Goal: Register for event/course

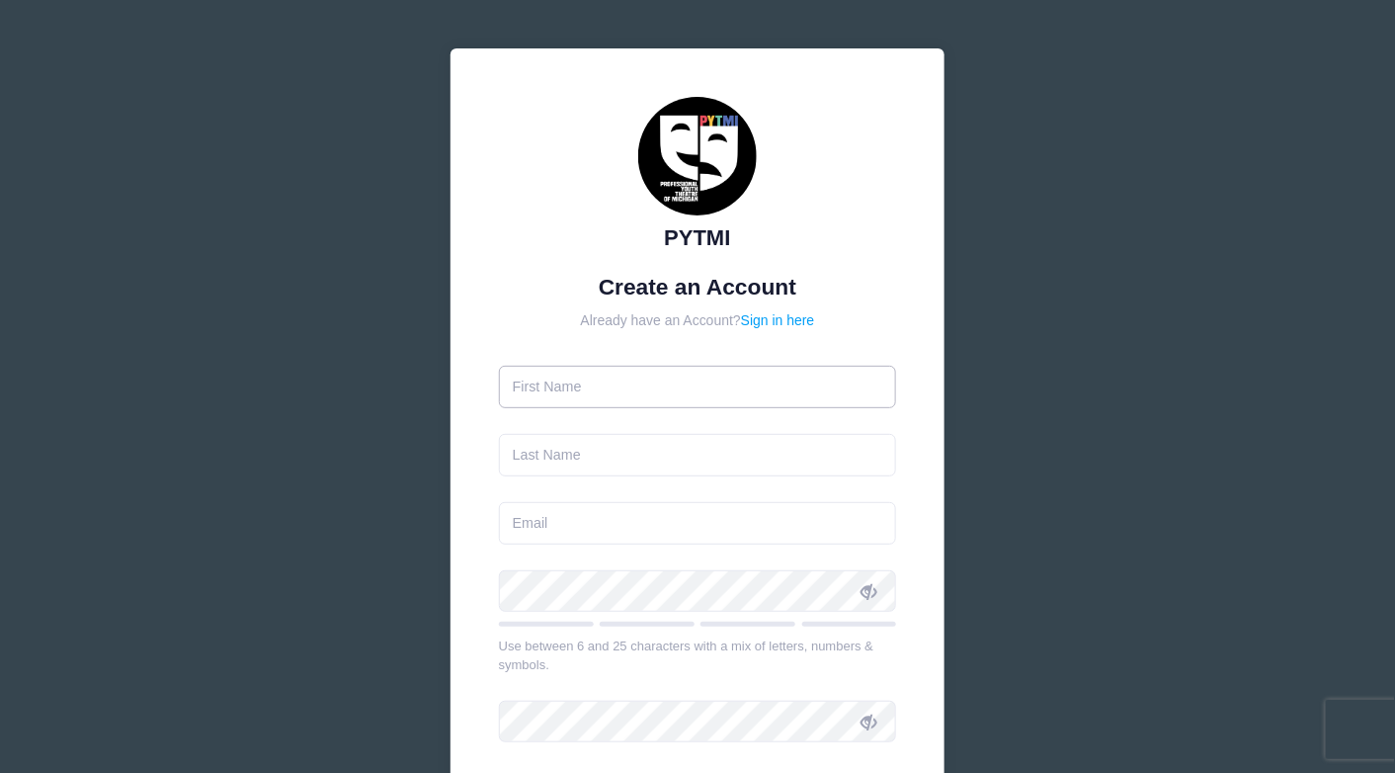
click at [681, 387] on input "text" at bounding box center [698, 387] width 398 height 42
type input "Bunlim"
type input "Ly"
type input "[EMAIL_ADDRESS][DOMAIN_NAME]"
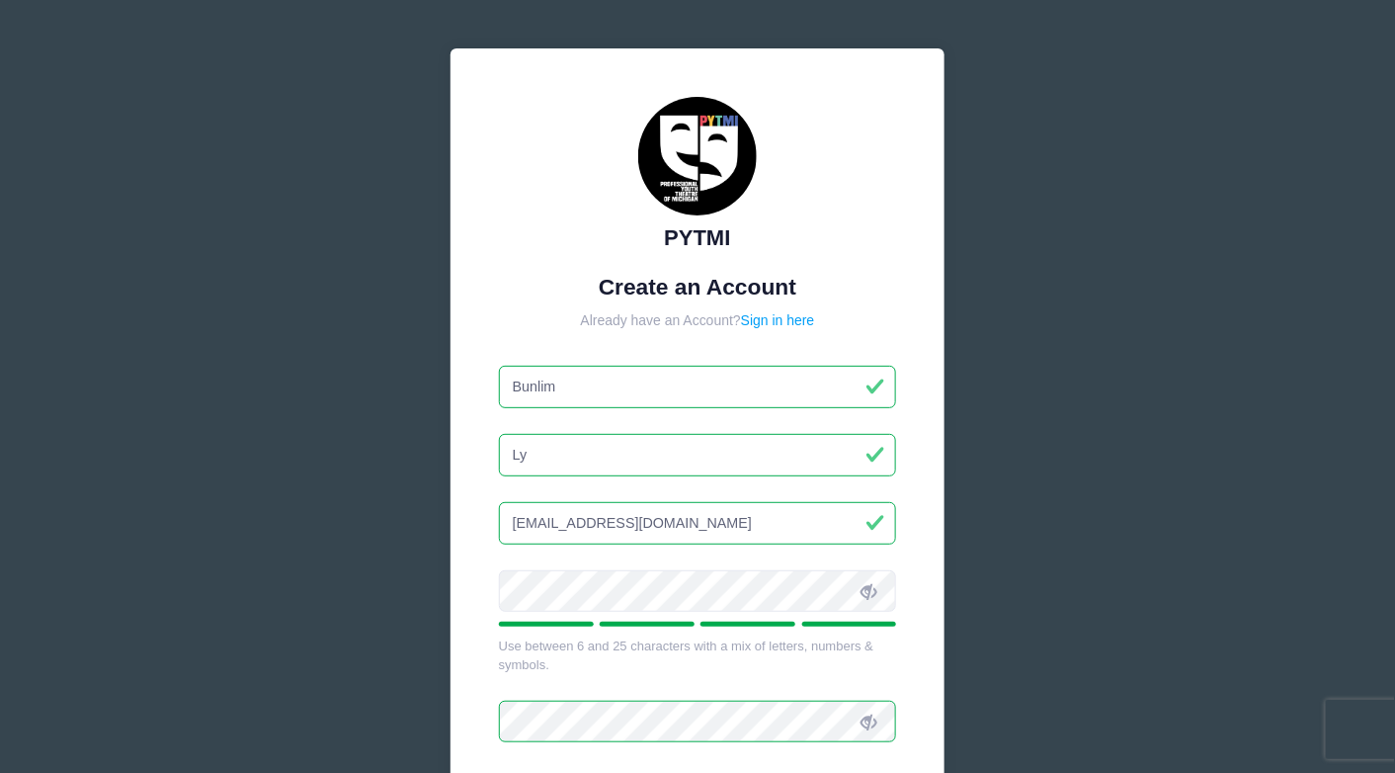
click at [988, 679] on div "PYTMI Create an Account Already have an Account? Sign in here [GEOGRAPHIC_DATA]…" at bounding box center [697, 536] width 591 height 1073
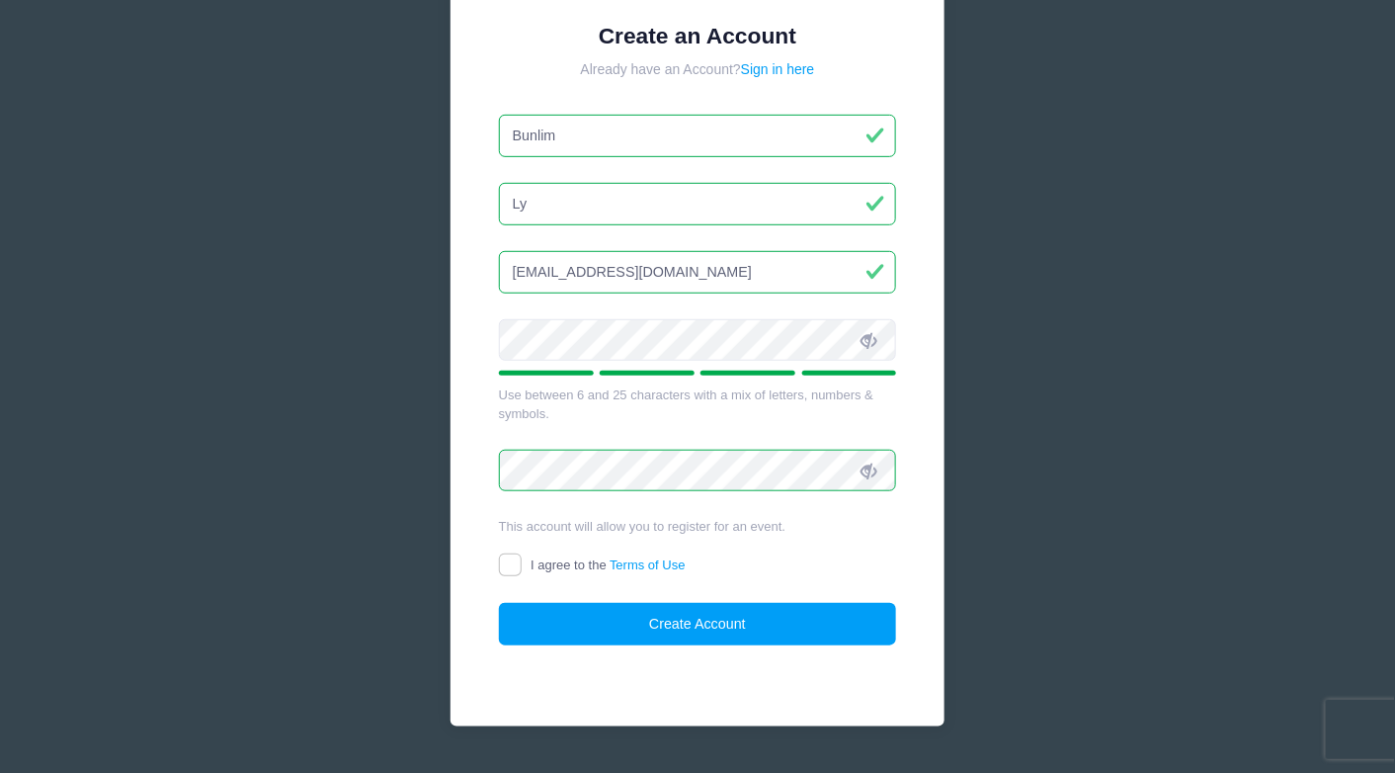
scroll to position [297, 0]
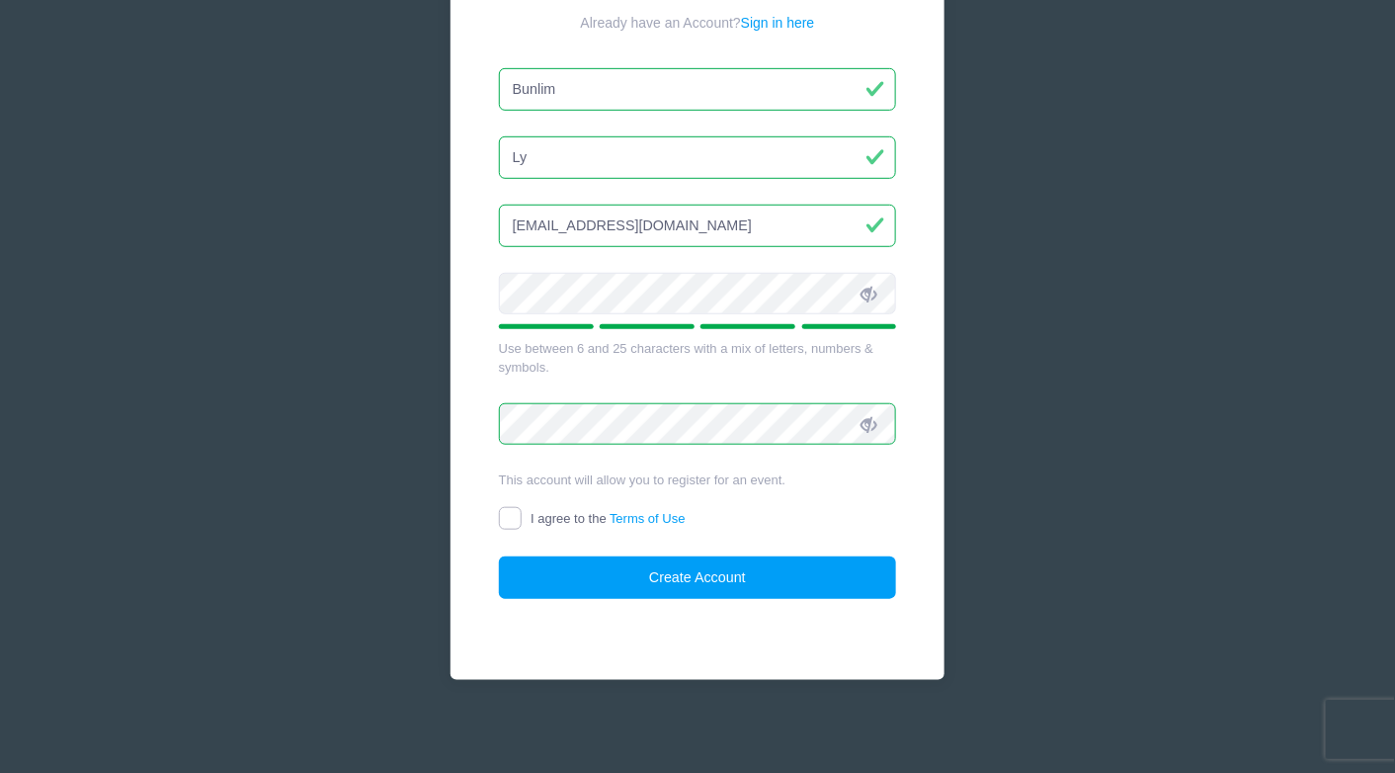
click at [512, 518] on input "I agree to the Terms of Use" at bounding box center [510, 518] width 23 height 23
checkbox input "true"
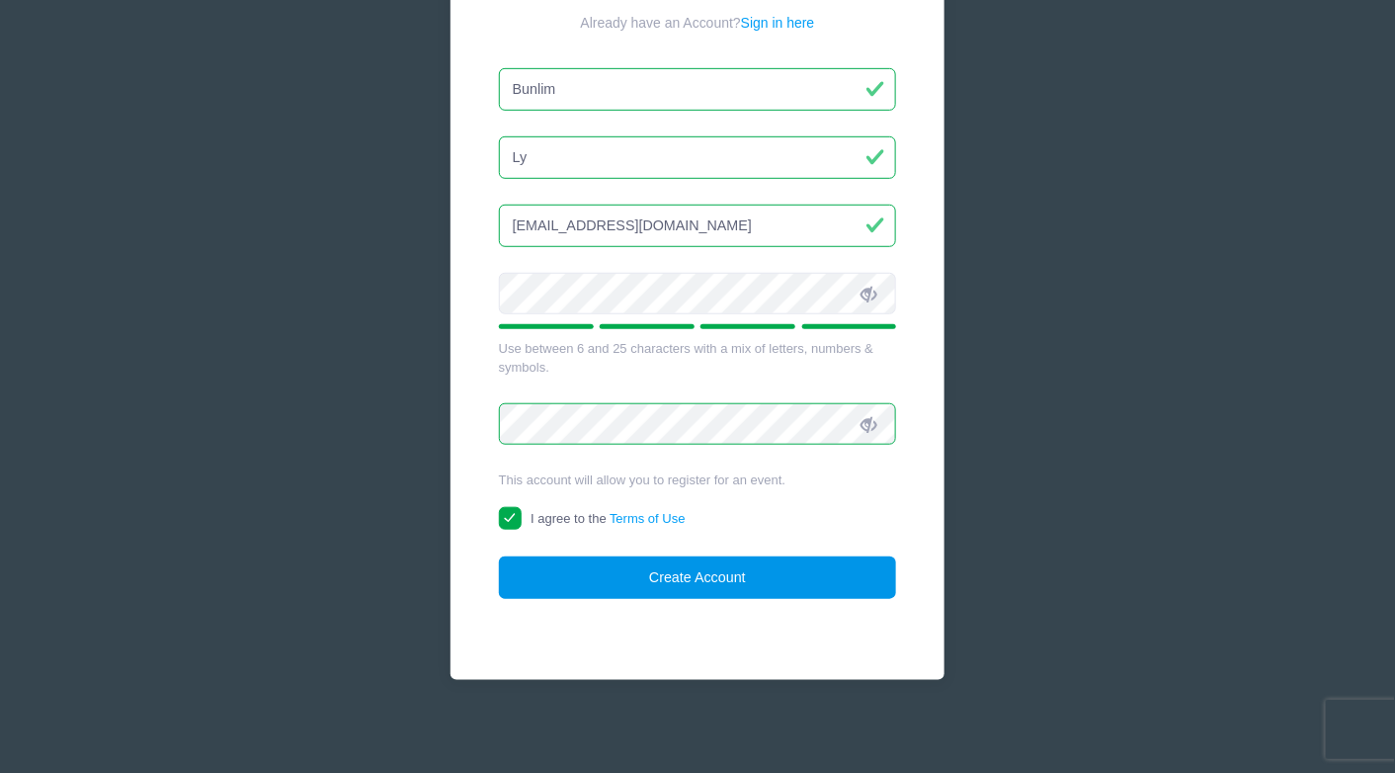
click at [693, 583] on button "Create Account" at bounding box center [698, 577] width 398 height 42
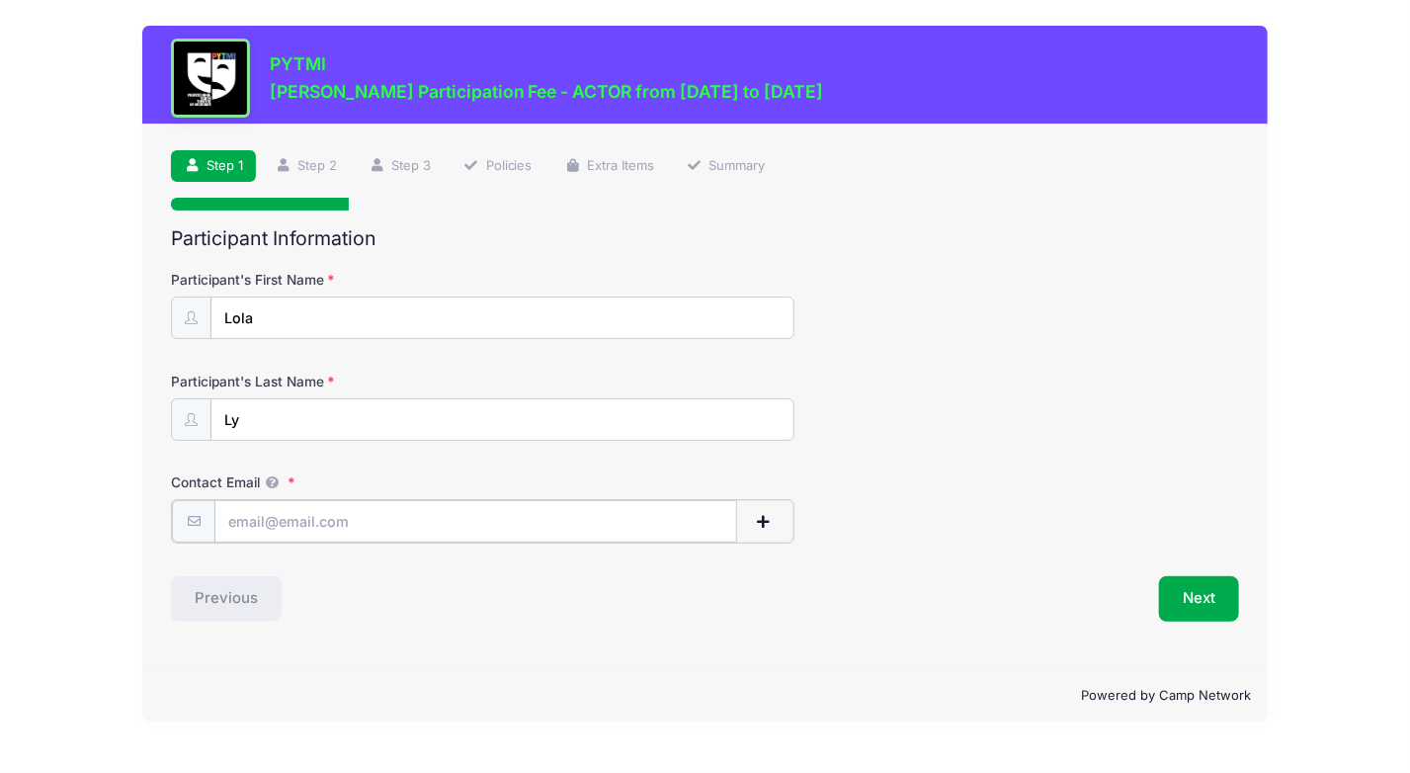
click at [568, 526] on input "Contact Email" at bounding box center [475, 521] width 522 height 42
type input "[EMAIL_ADDRESS][DOMAIN_NAME]"
click at [1215, 605] on button "Next" at bounding box center [1199, 596] width 80 height 45
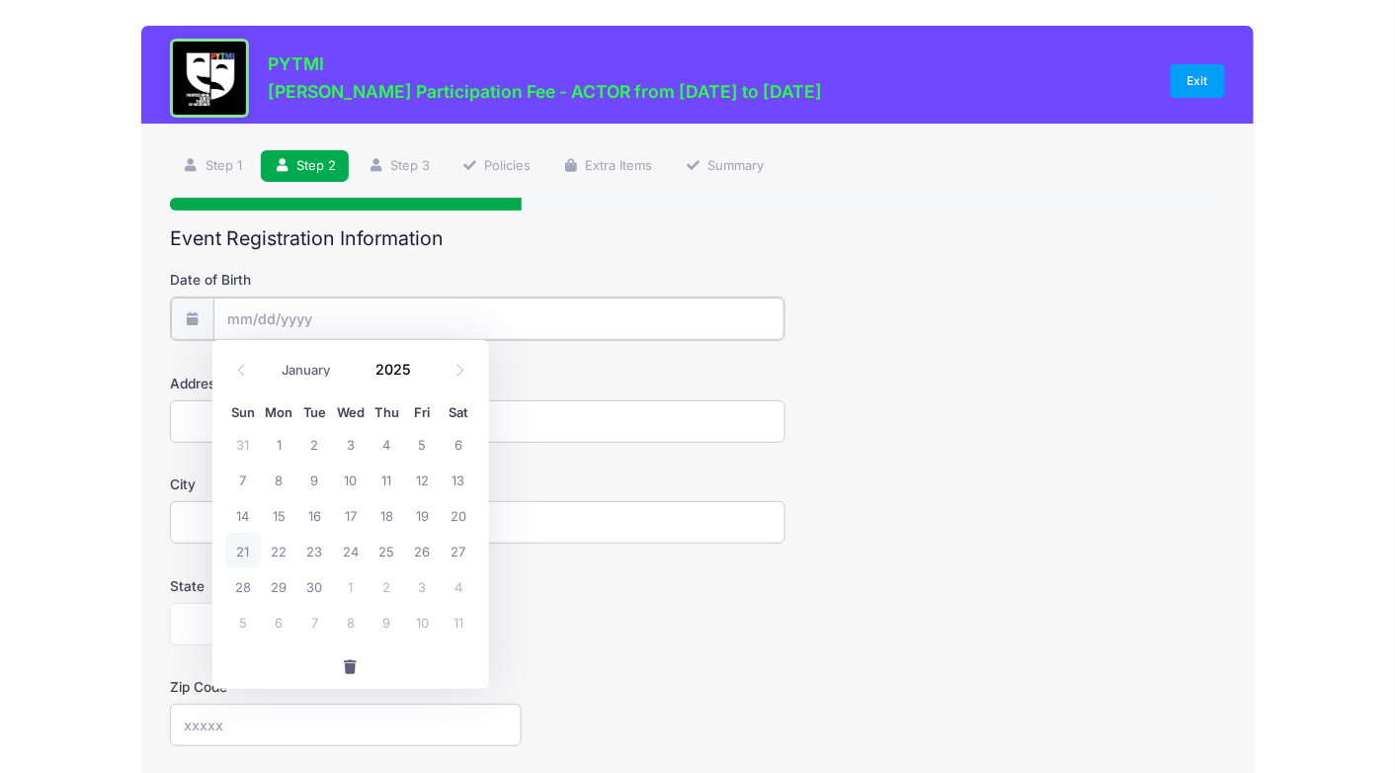
click at [593, 313] on input "Date of Birth" at bounding box center [498, 318] width 571 height 42
click at [383, 372] on input "2025" at bounding box center [398, 369] width 64 height 30
click at [422, 376] on span at bounding box center [423, 376] width 14 height 15
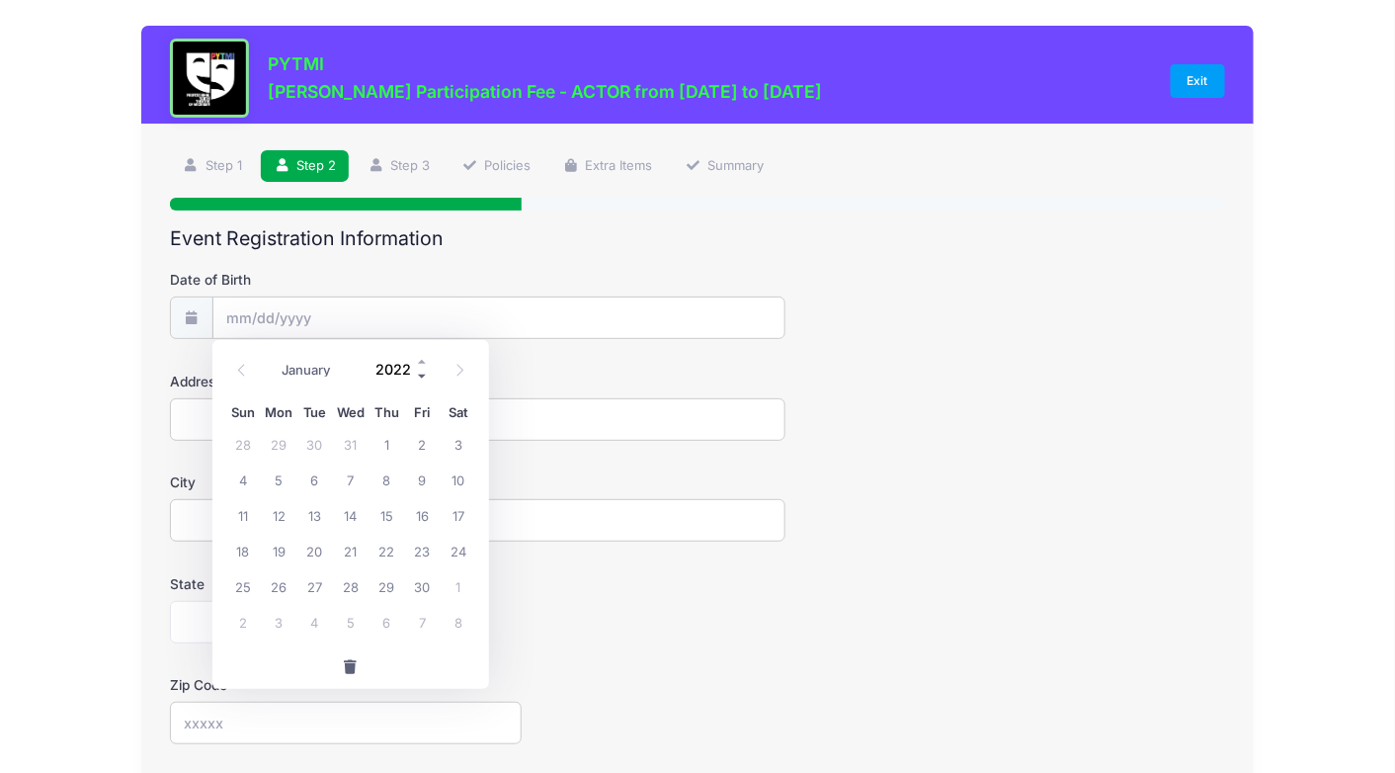
click at [422, 376] on span at bounding box center [423, 376] width 14 height 15
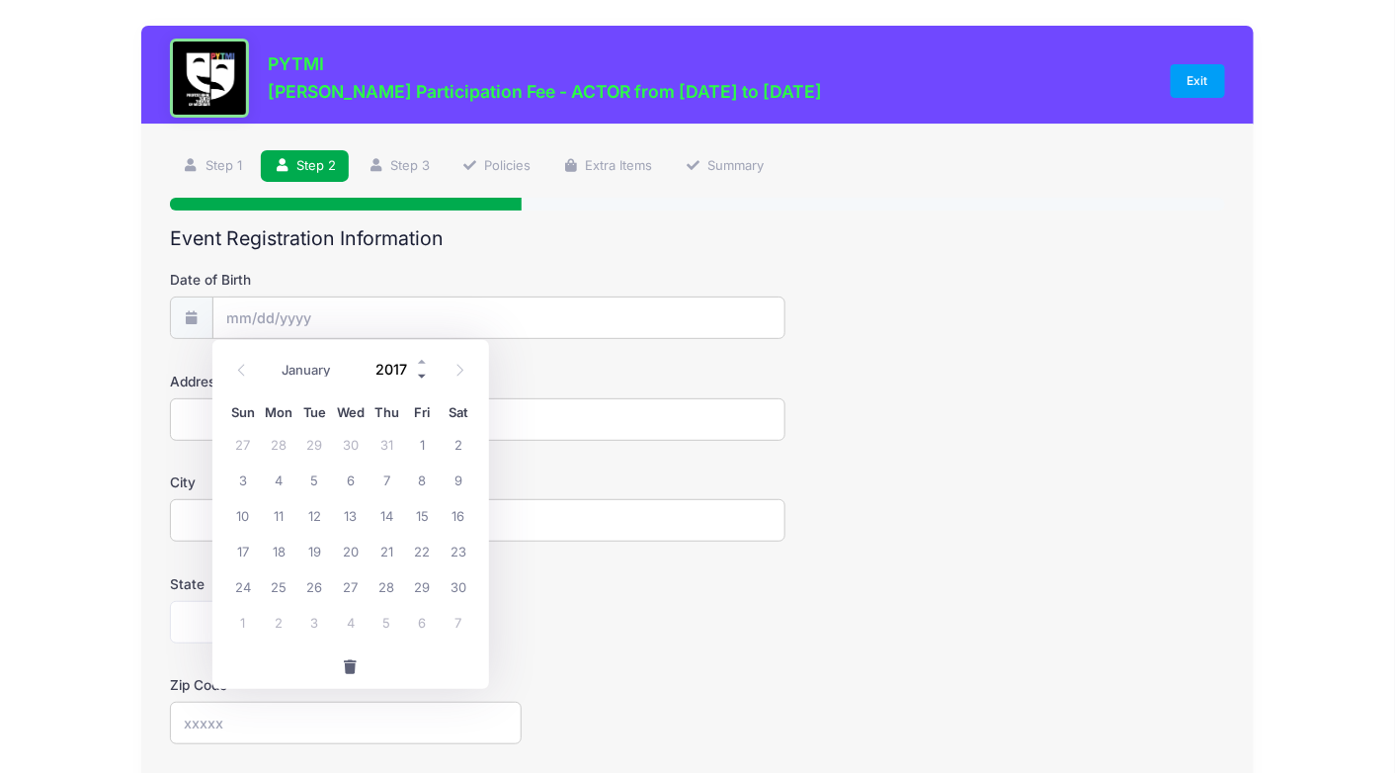
click at [422, 376] on span at bounding box center [423, 376] width 14 height 15
type input "2015"
click at [399, 370] on input "2015" at bounding box center [398, 369] width 64 height 30
click at [311, 365] on select "January February March April May June July August September October November De…" at bounding box center [316, 370] width 88 height 26
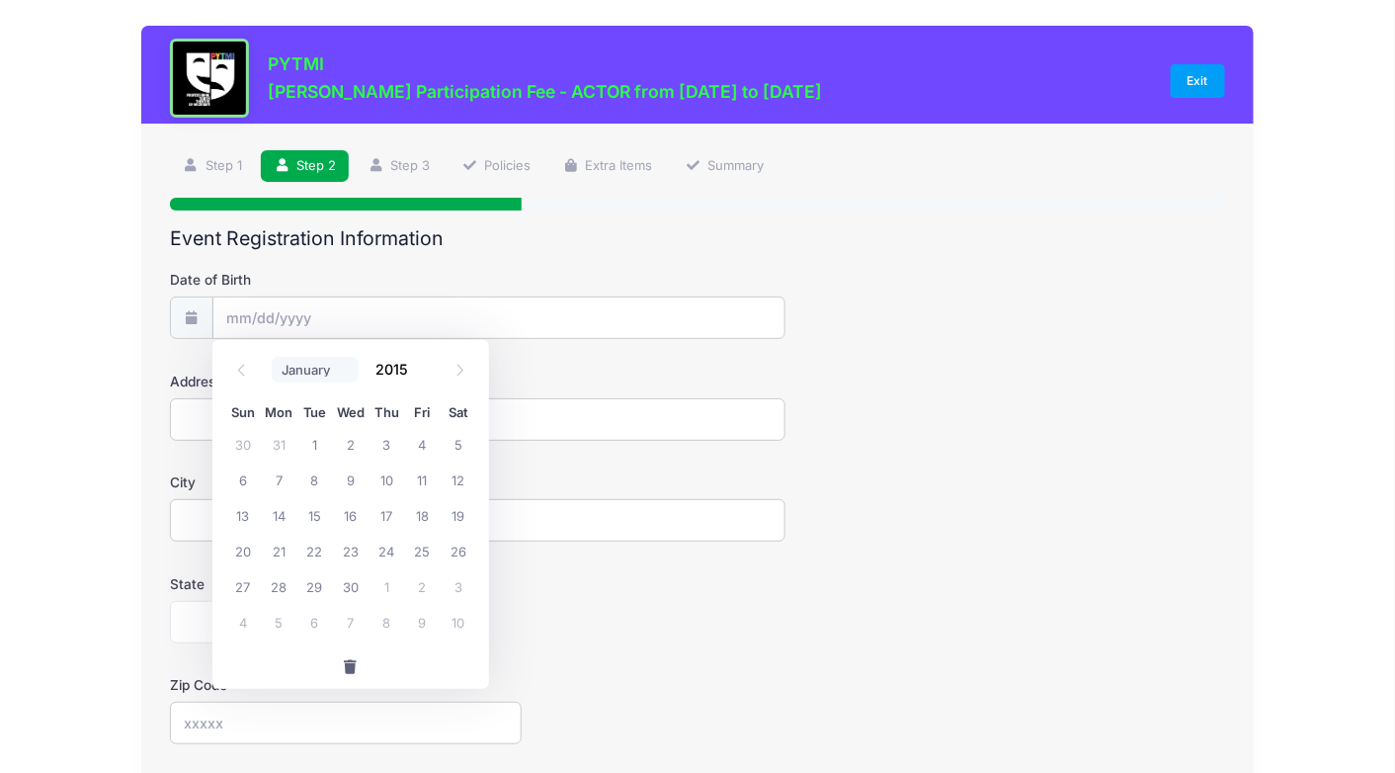
select select "7"
click at [272, 357] on select "January February March April May June July August September October November De…" at bounding box center [316, 370] width 88 height 26
click at [457, 450] on span "1" at bounding box center [459, 444] width 36 height 36
type input "08/01/2015"
click at [382, 418] on input "Address" at bounding box center [478, 419] width 616 height 42
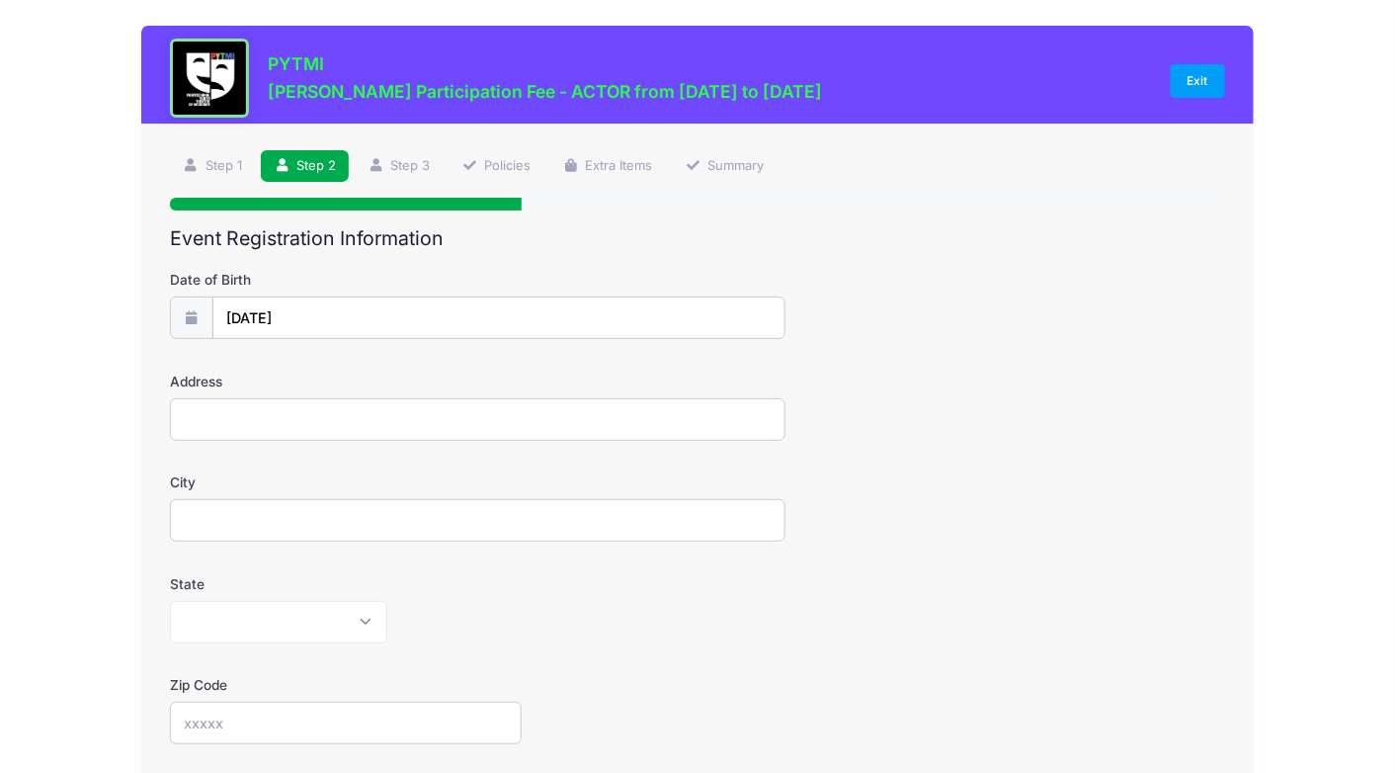
type input "2208 Yorktown dr"
type input "Ann Arbor"
select select "MI"
type input "48105"
click at [504, 597] on div "State Alabama Alaska American Samoa Arizona Arkansas Armed Forces Africa Armed …" at bounding box center [697, 608] width 1055 height 69
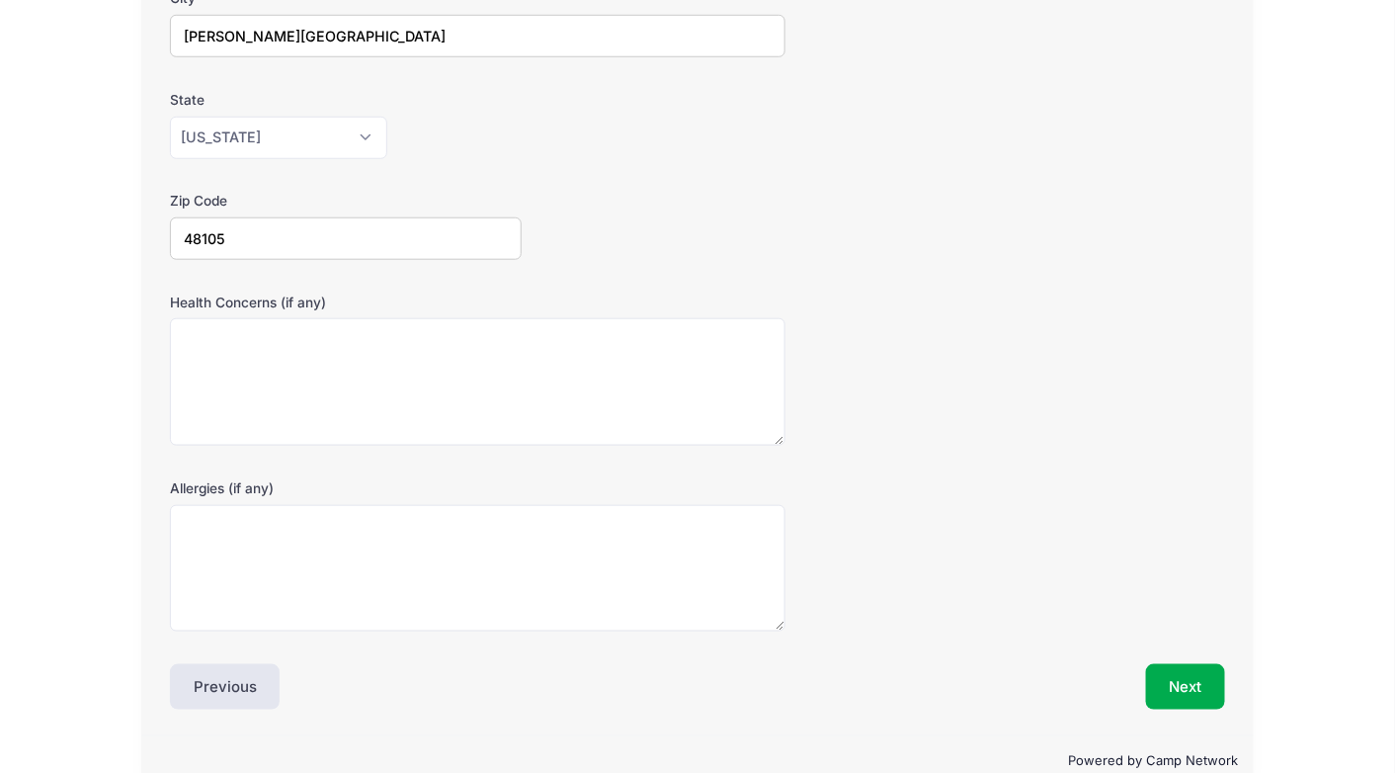
scroll to position [517, 0]
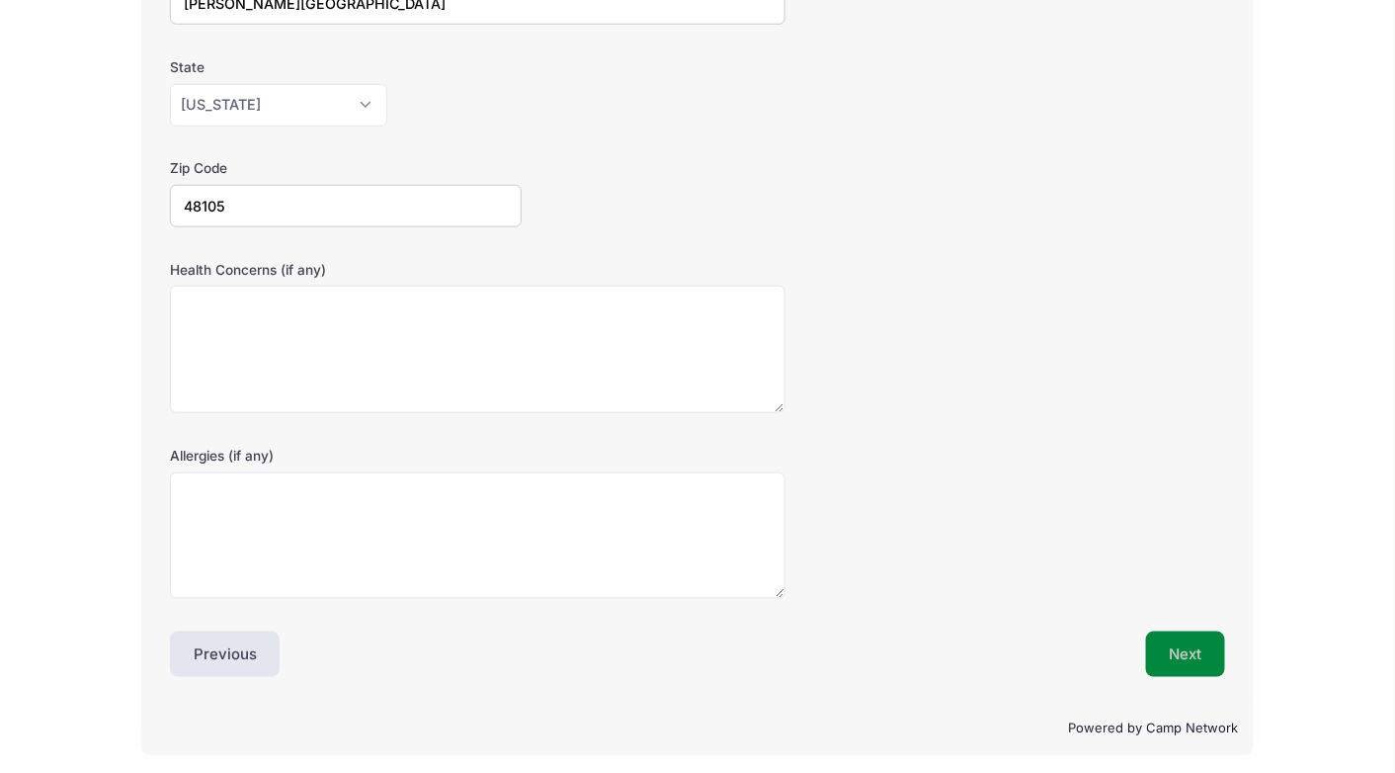
click at [1171, 637] on button "Next" at bounding box center [1186, 653] width 80 height 45
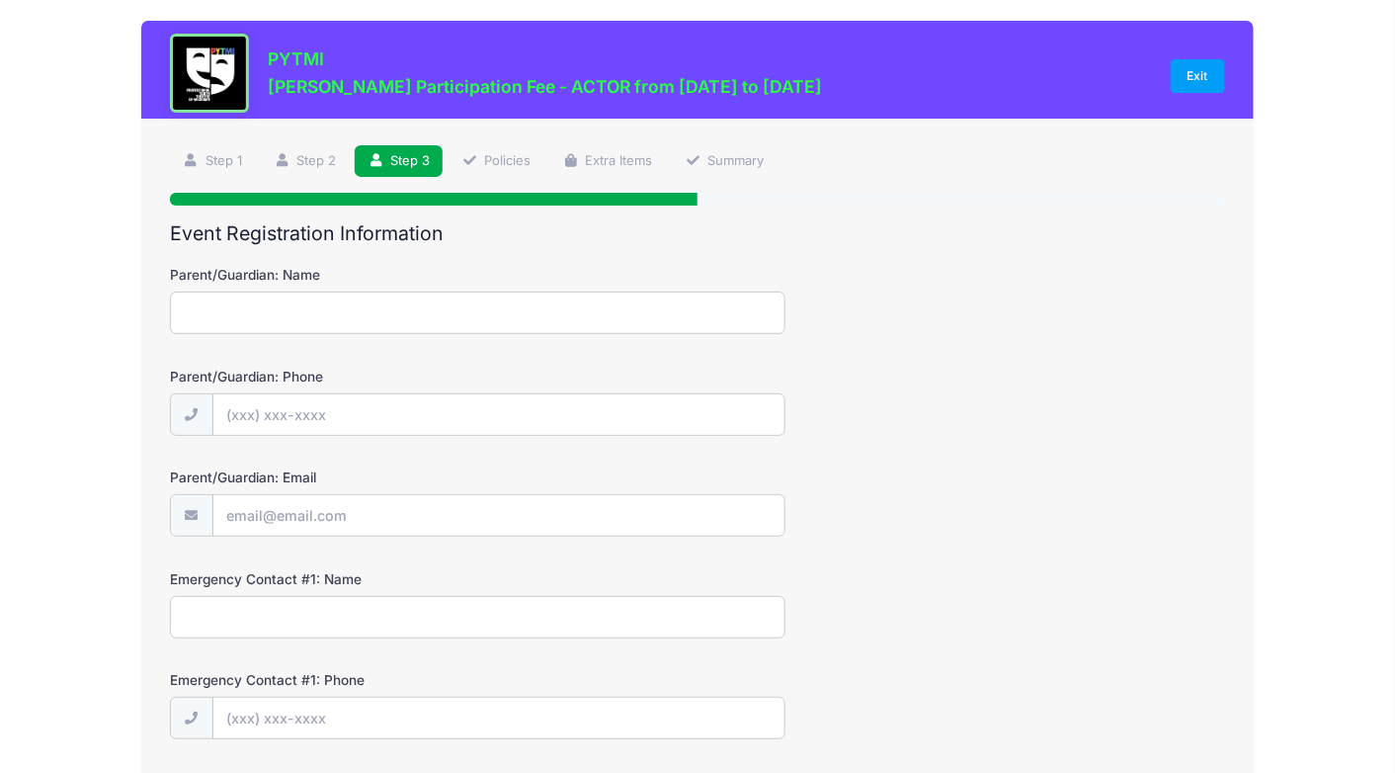
scroll to position [0, 0]
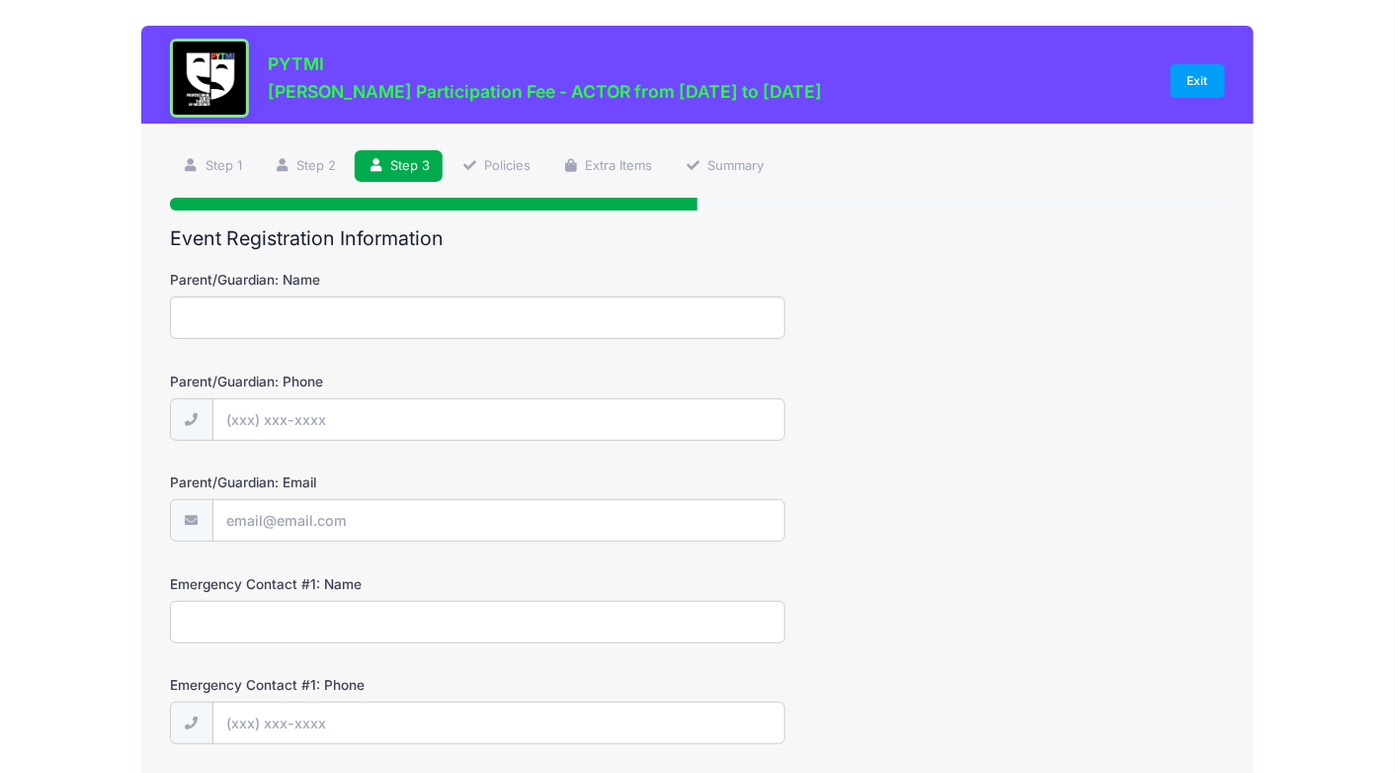
click at [517, 324] on input "Parent/Guardian: Name" at bounding box center [478, 317] width 616 height 42
type input "Bunlim Ly"
click at [459, 431] on input "Parent/Guardian: Phone" at bounding box center [498, 420] width 571 height 42
type input "(734) 773-2060"
click at [456, 519] on input "Parent/Guardian: Email" at bounding box center [498, 521] width 571 height 42
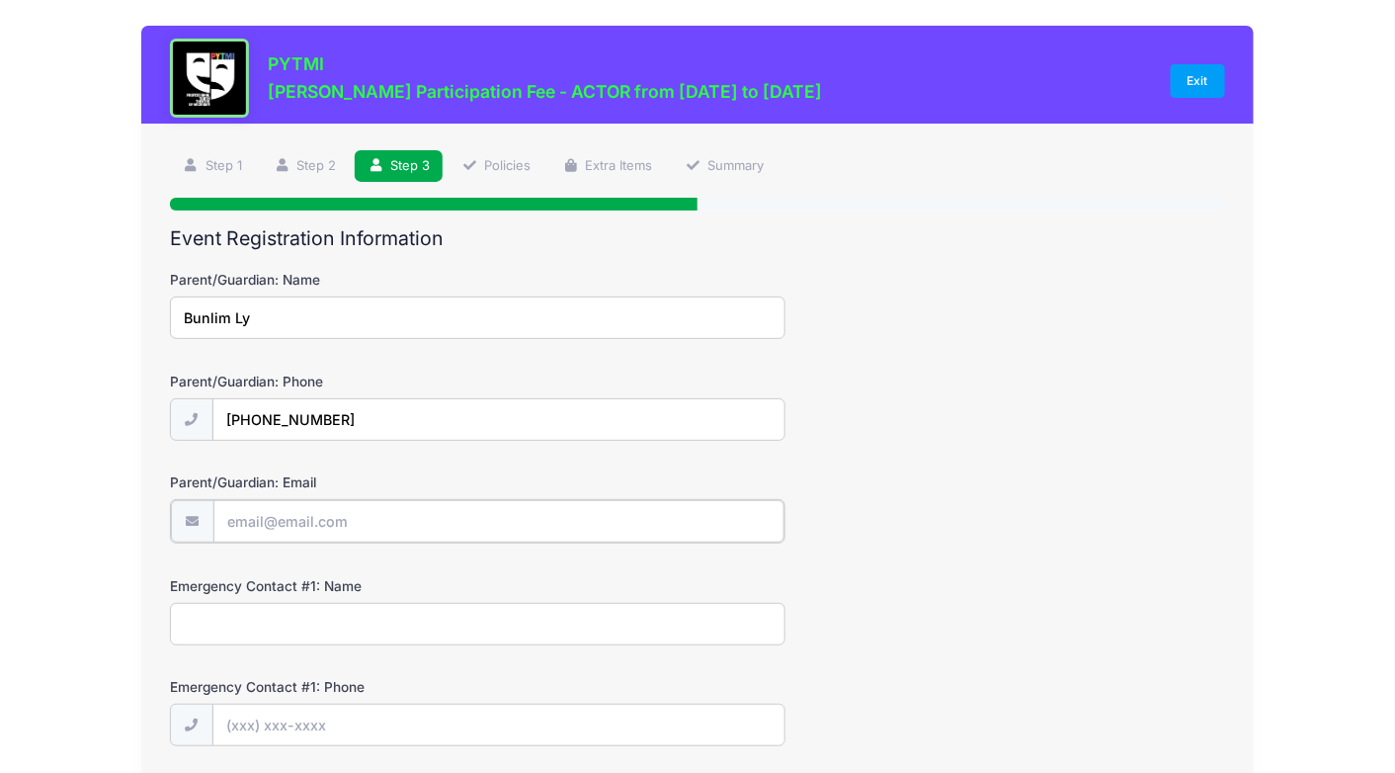
type input "[EMAIL_ADDRESS][DOMAIN_NAME]"
click at [414, 623] on input "Emergency Contact #1: Name" at bounding box center [478, 622] width 616 height 42
type input "Bun Ly"
click at [97, 650] on div "PYTMI Matilda Jr. Participation Fee - ACTOR from 09/19/2025 to 01/31/2026 Exit …" at bounding box center [698, 665] width 1336 height 1330
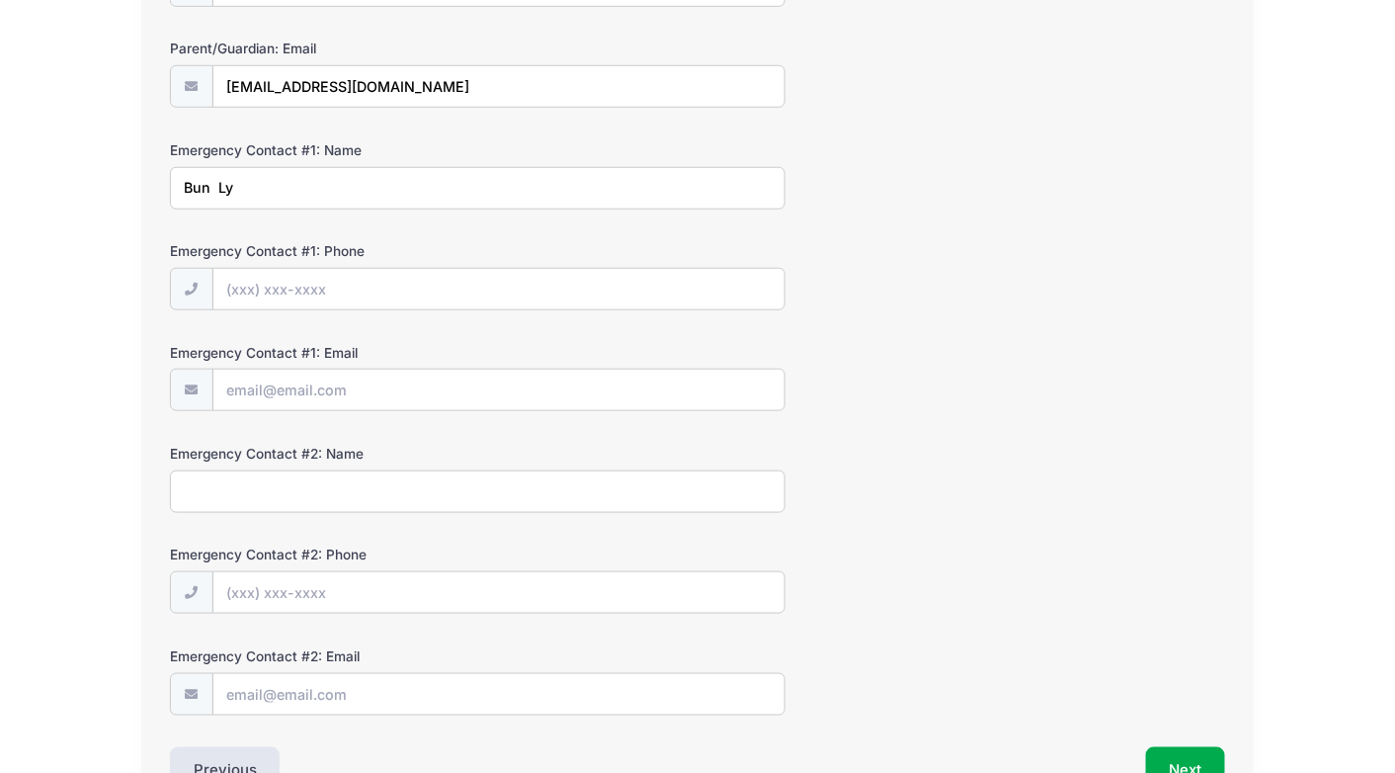
scroll to position [435, 0]
click at [359, 288] on input "Emergency Contact #1: Phone" at bounding box center [498, 289] width 571 height 42
type input "(734) 773-2060"
click at [414, 391] on input "Emergency Contact #1: Email" at bounding box center [498, 390] width 571 height 42
type input "[EMAIL_ADDRESS][DOMAIN_NAME]"
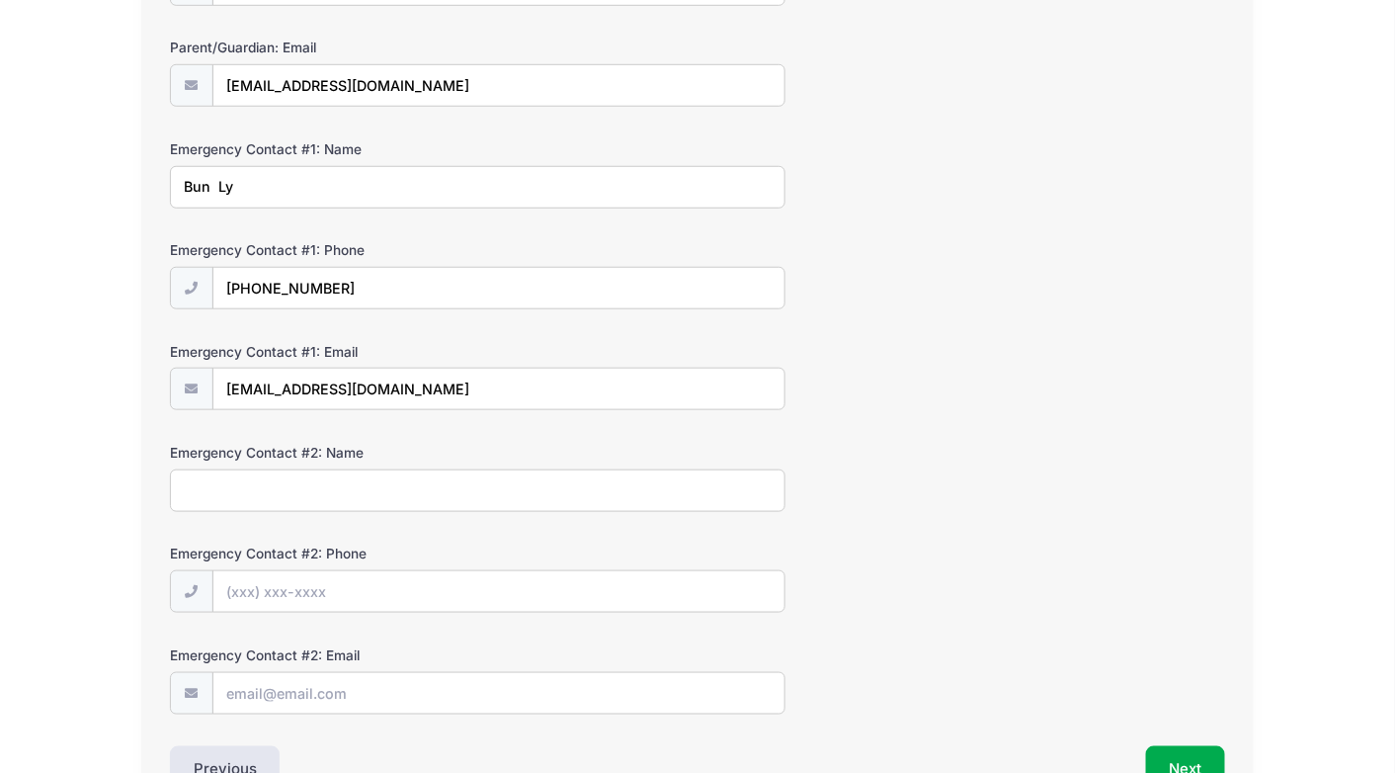
click at [414, 491] on input "Emergency Contact #2: Name" at bounding box center [478, 490] width 616 height 42
type input "Carly Sharp"
click at [433, 600] on input "Emergency Contact #2: Phone" at bounding box center [498, 592] width 571 height 42
type input "C"
type input "(734) 657-0282"
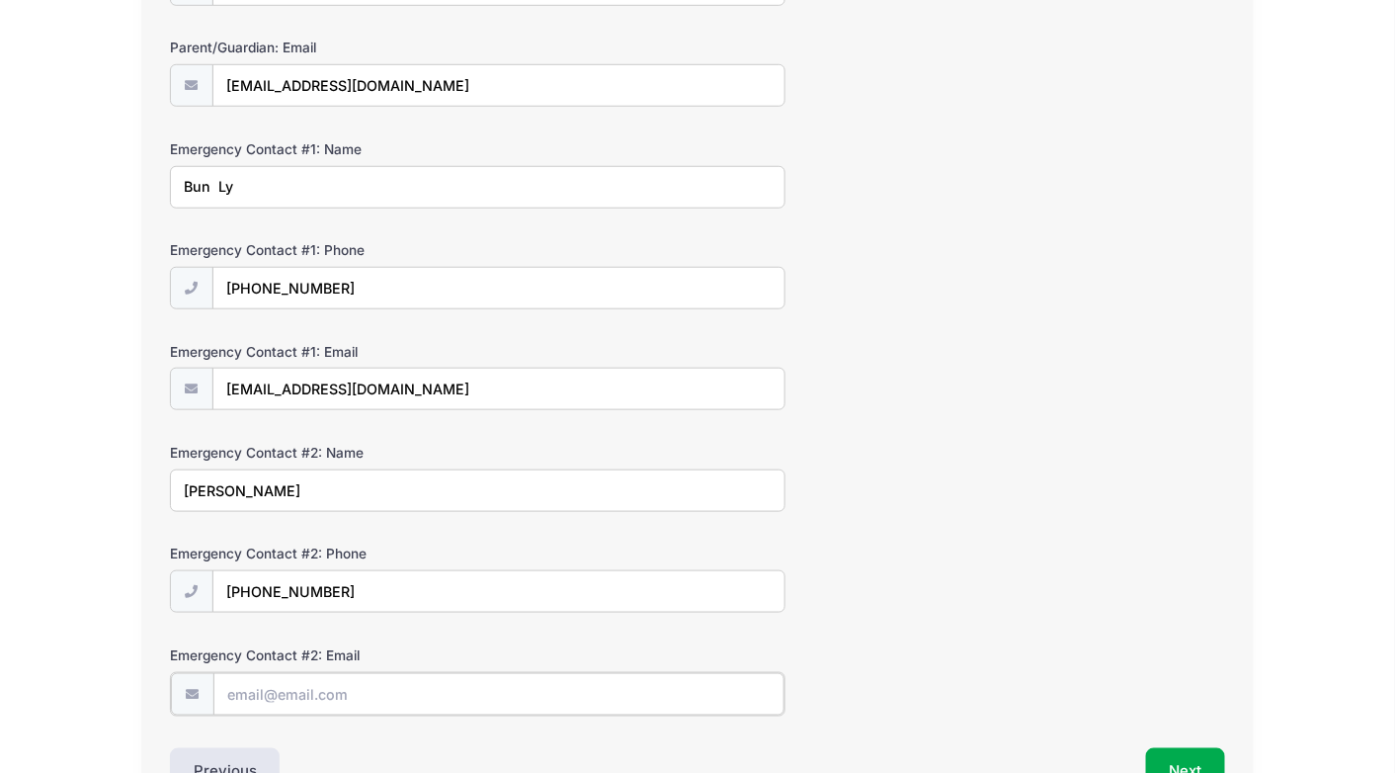
click at [412, 686] on input "Emergency Contact #2: Email" at bounding box center [498, 694] width 571 height 42
type input "carlycly@gmail.com"
click at [1184, 752] on button "Next" at bounding box center [1186, 768] width 80 height 45
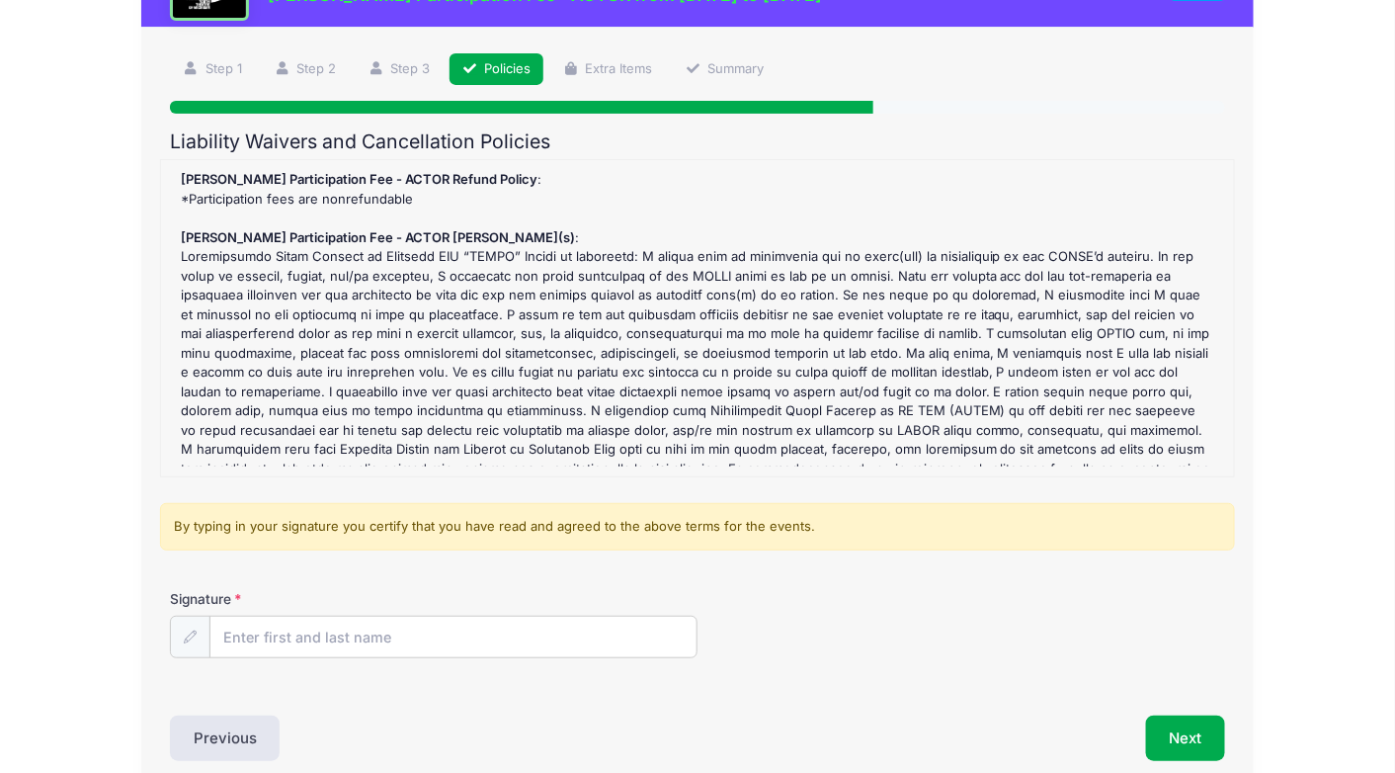
scroll to position [185, 0]
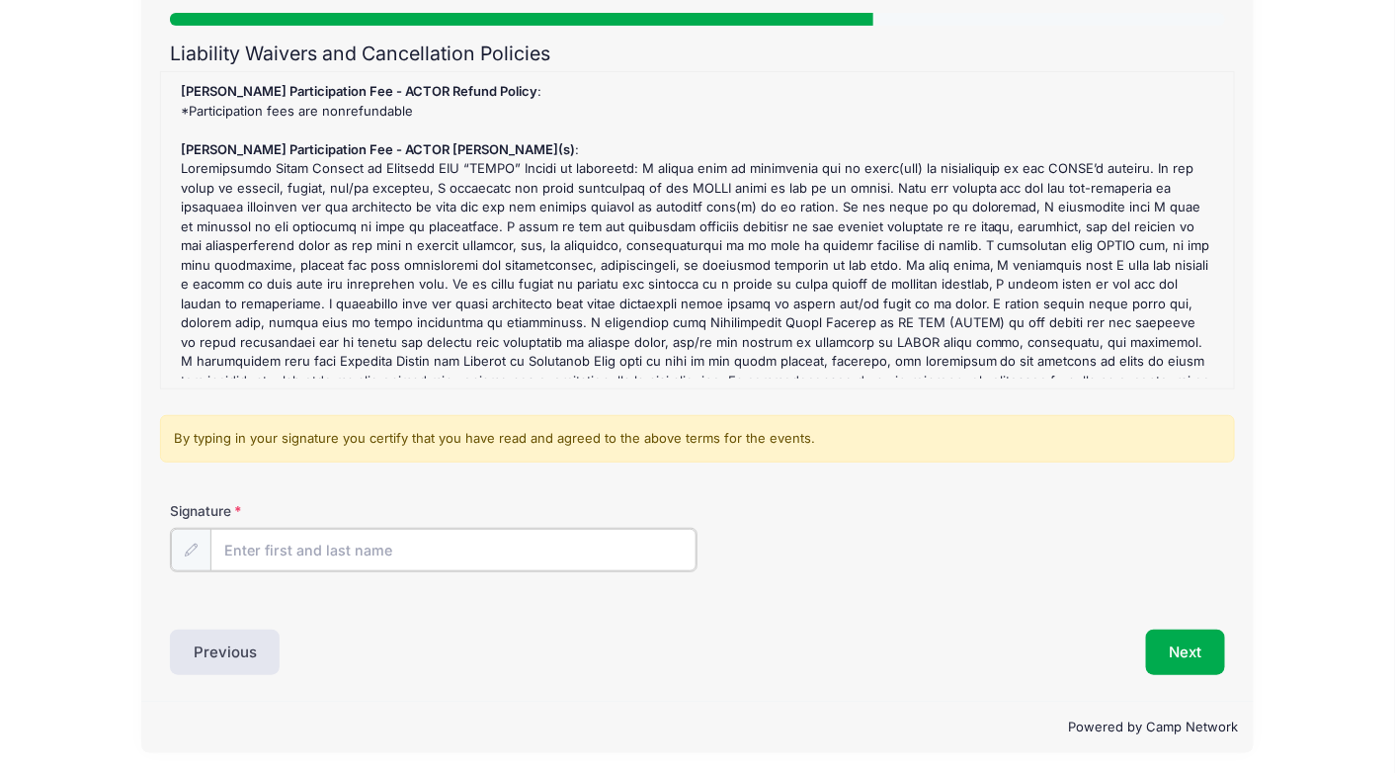
click at [587, 550] on input "Signature" at bounding box center [453, 550] width 486 height 42
type input "Bunlim Ly"
click at [792, 631] on div "Next" at bounding box center [966, 649] width 537 height 45
click at [1182, 645] on button "Next" at bounding box center [1186, 649] width 80 height 45
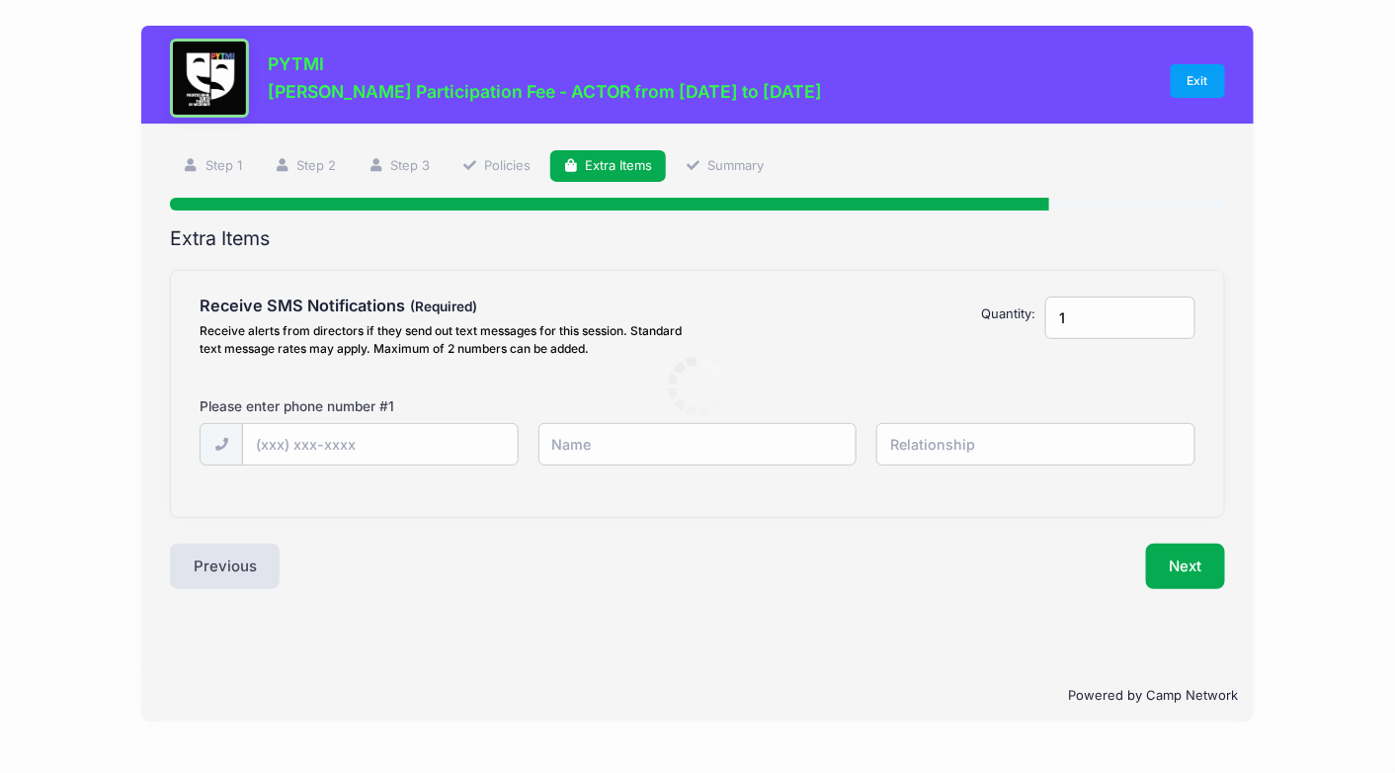
scroll to position [0, 0]
click at [294, 446] on input "text" at bounding box center [384, 445] width 279 height 42
type input "(734) 773-2060"
click at [579, 440] on input "text" at bounding box center [704, 444] width 323 height 42
type input "Bun"
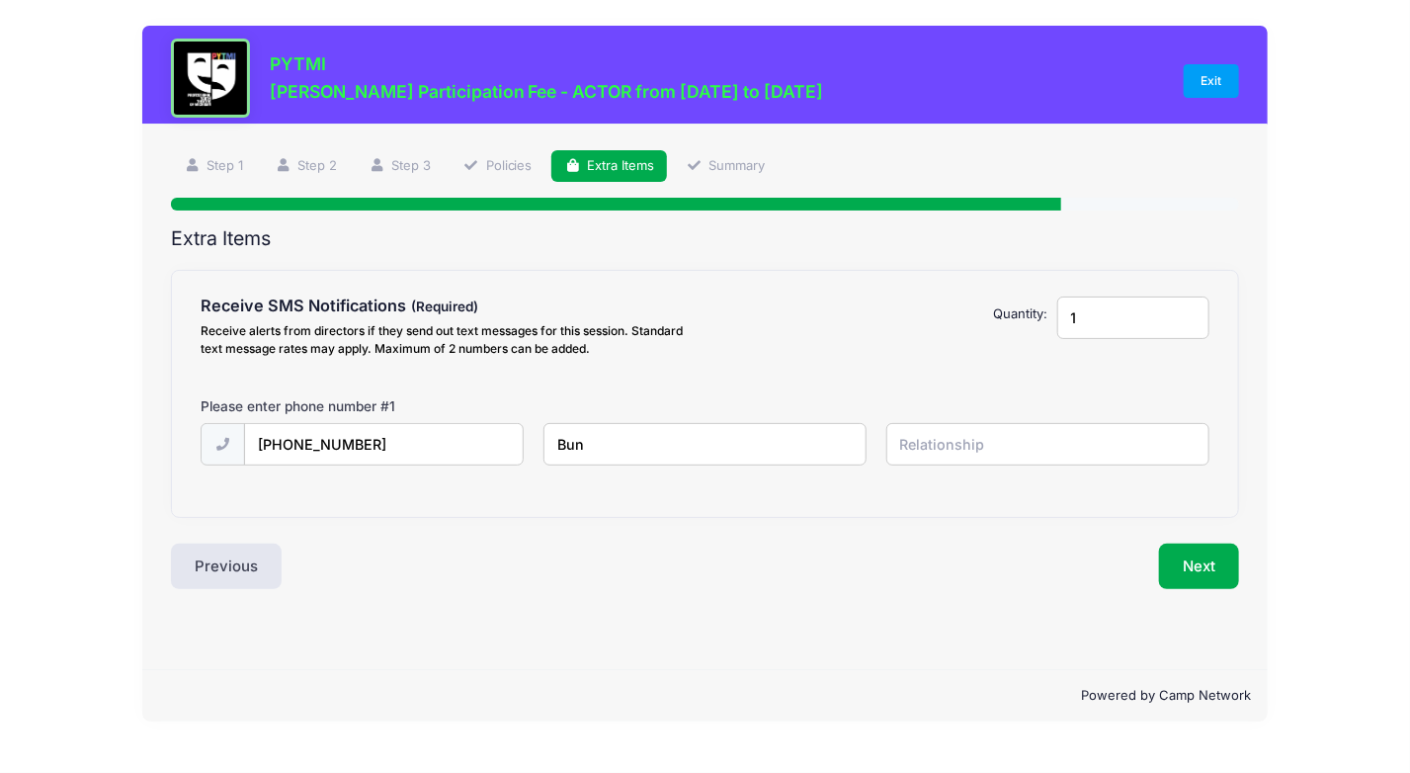
click at [959, 445] on input "text" at bounding box center [1047, 444] width 323 height 42
type input "Father"
click at [1199, 562] on button "Next" at bounding box center [1199, 565] width 80 height 45
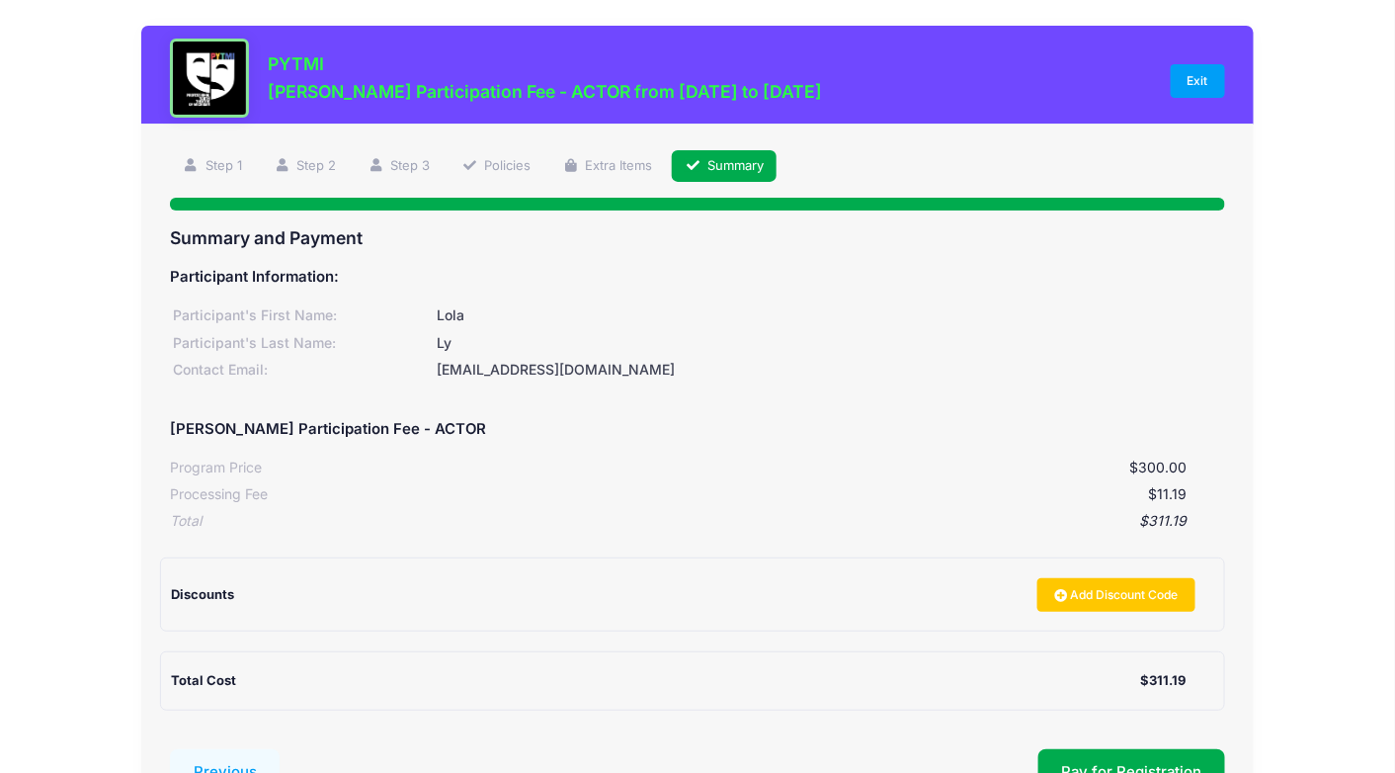
click at [1287, 570] on div "PYTMI Matilda Jr. Participation Fee - ACTOR from 09/19/2025 to 01/31/2026 Exit …" at bounding box center [698, 468] width 1336 height 937
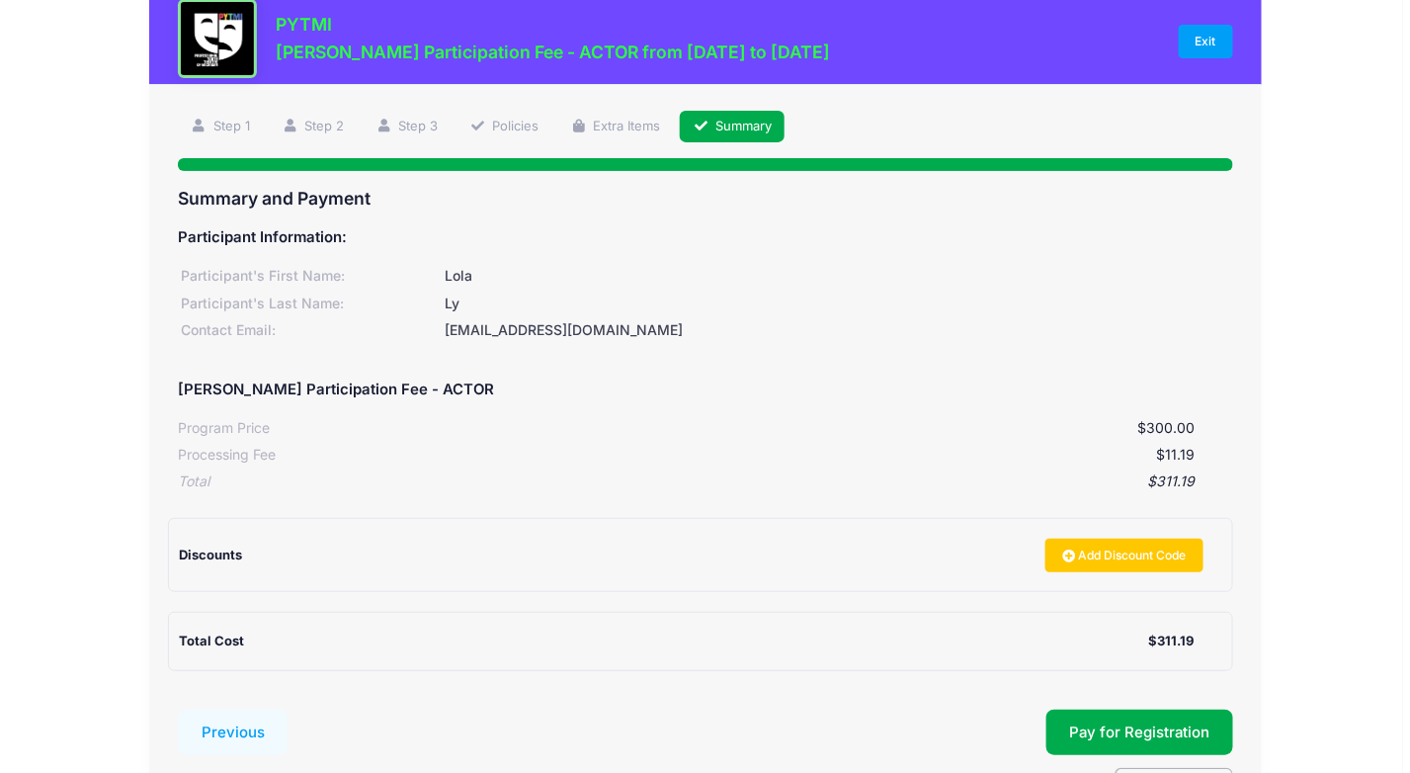
scroll to position [79, 0]
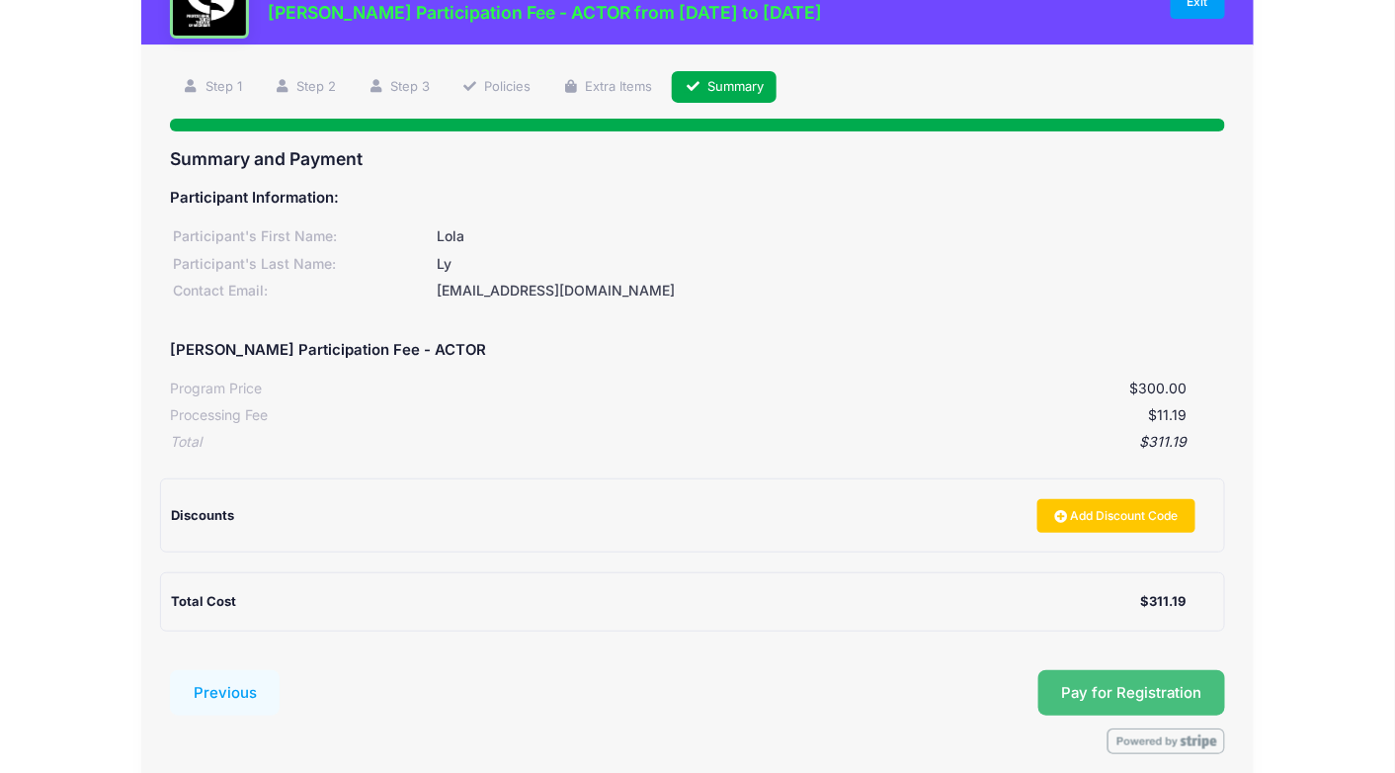
click at [1127, 691] on button "Pay for Registration" at bounding box center [1132, 692] width 188 height 45
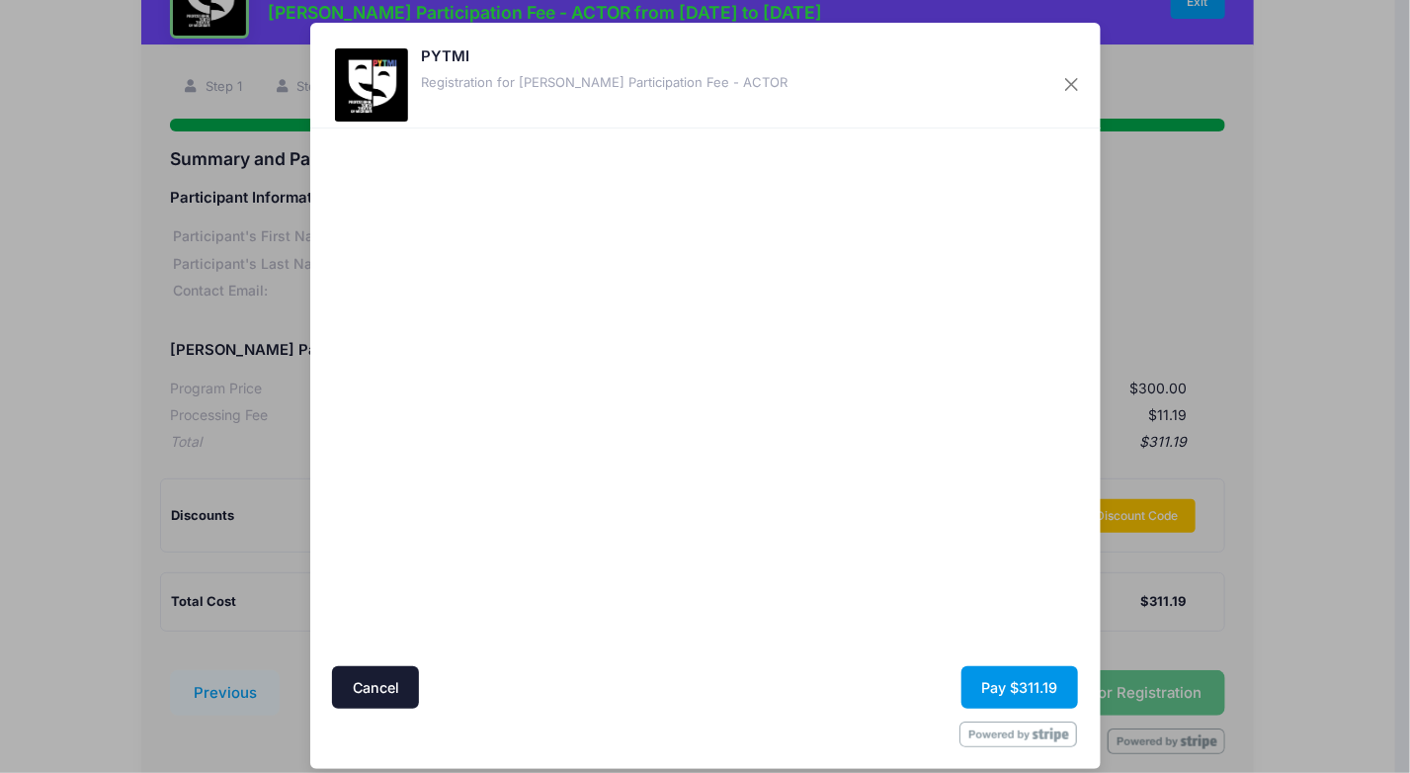
click at [1004, 683] on button "Pay $311.19" at bounding box center [1019, 687] width 117 height 42
